Goal: Task Accomplishment & Management: Use online tool/utility

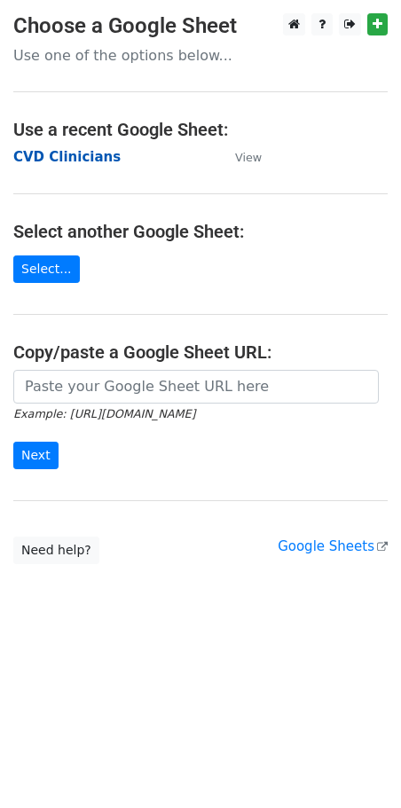
click at [74, 160] on strong "CVD Clinicians" at bounding box center [66, 157] width 107 height 16
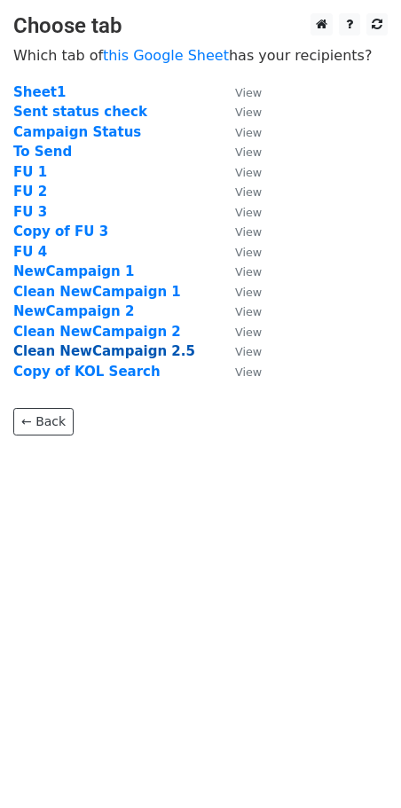
click at [131, 353] on strong "Clean NewCampaign 2.5" at bounding box center [104, 351] width 182 height 16
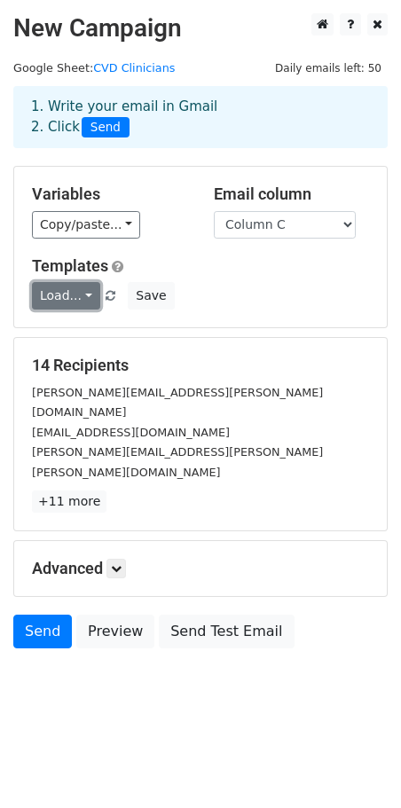
click at [83, 300] on link "Load..." at bounding box center [66, 295] width 68 height 27
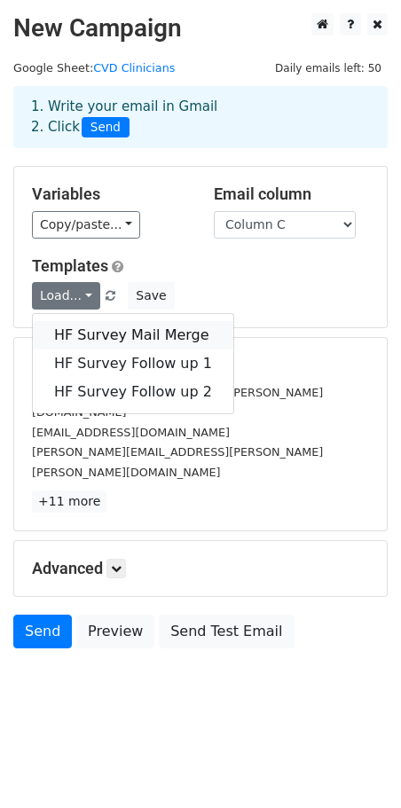
click at [106, 331] on link "HF Survey Mail Merge" at bounding box center [133, 335] width 200 height 28
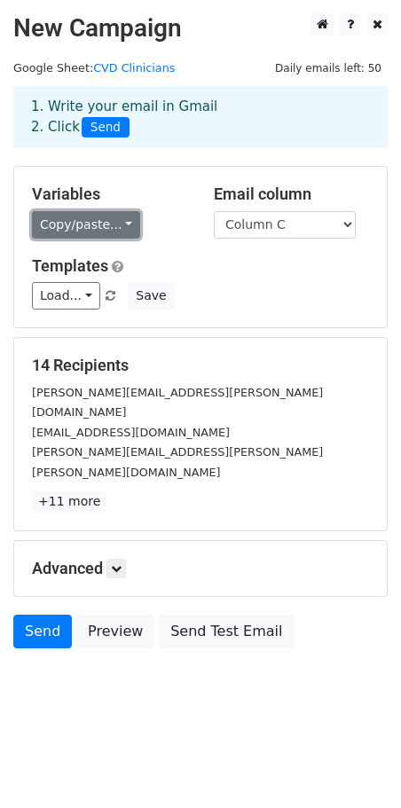
click at [98, 235] on link "Copy/paste..." at bounding box center [86, 224] width 108 height 27
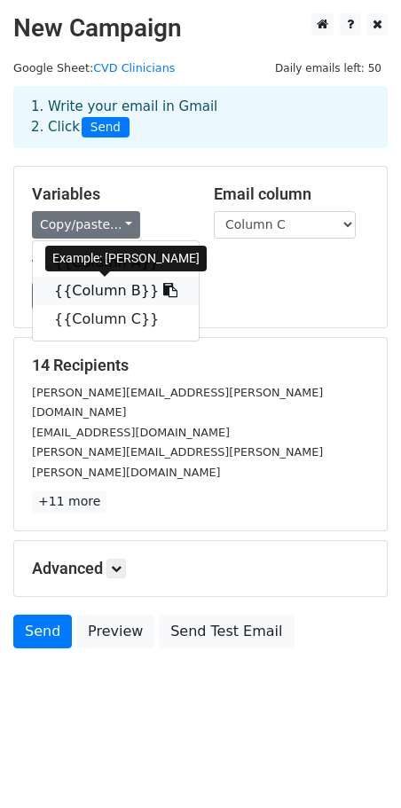
click at [99, 295] on link "{{Column B}}" at bounding box center [116, 291] width 166 height 28
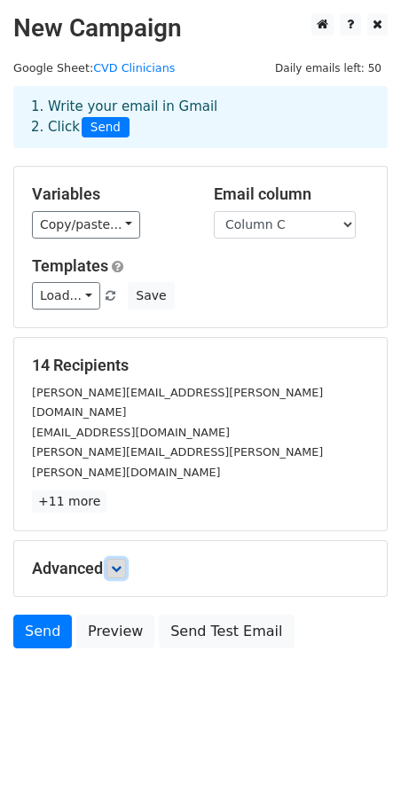
click at [122, 559] on link at bounding box center [116, 569] width 20 height 20
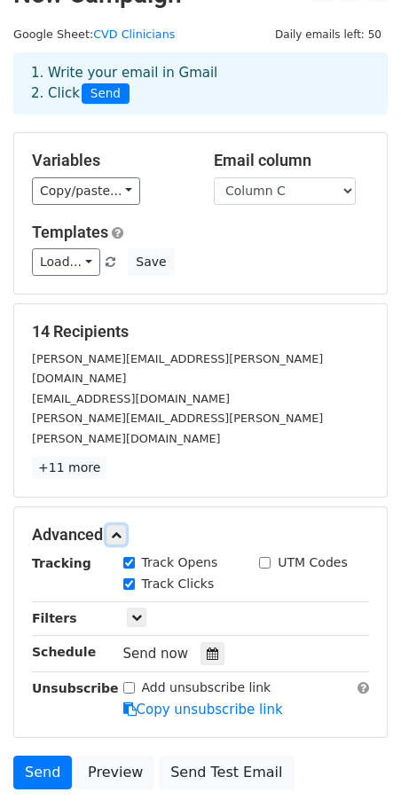
scroll to position [35, 0]
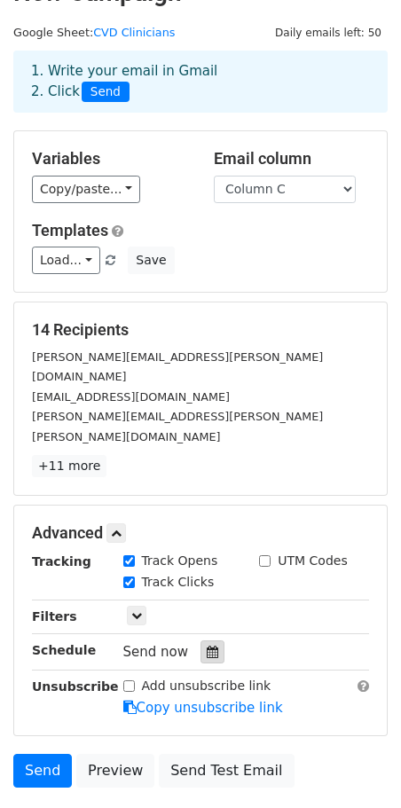
click at [208, 646] on icon at bounding box center [213, 652] width 12 height 12
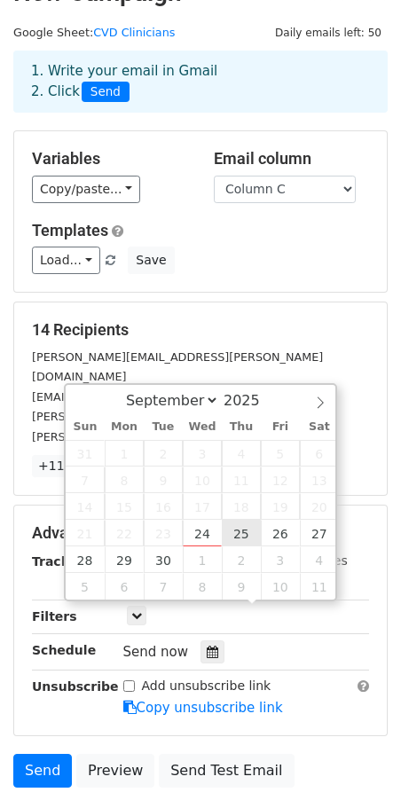
type input "2025-09-25 12:00"
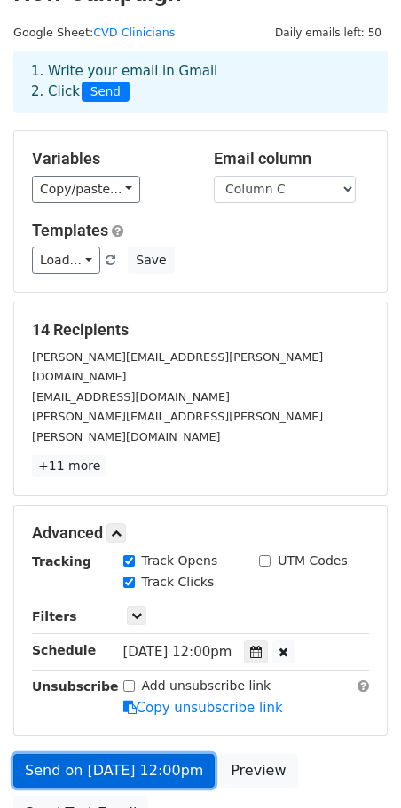
click at [111, 754] on link "Send on Sep 25 at 12:00pm" at bounding box center [113, 771] width 201 height 34
